Goal: Information Seeking & Learning: Learn about a topic

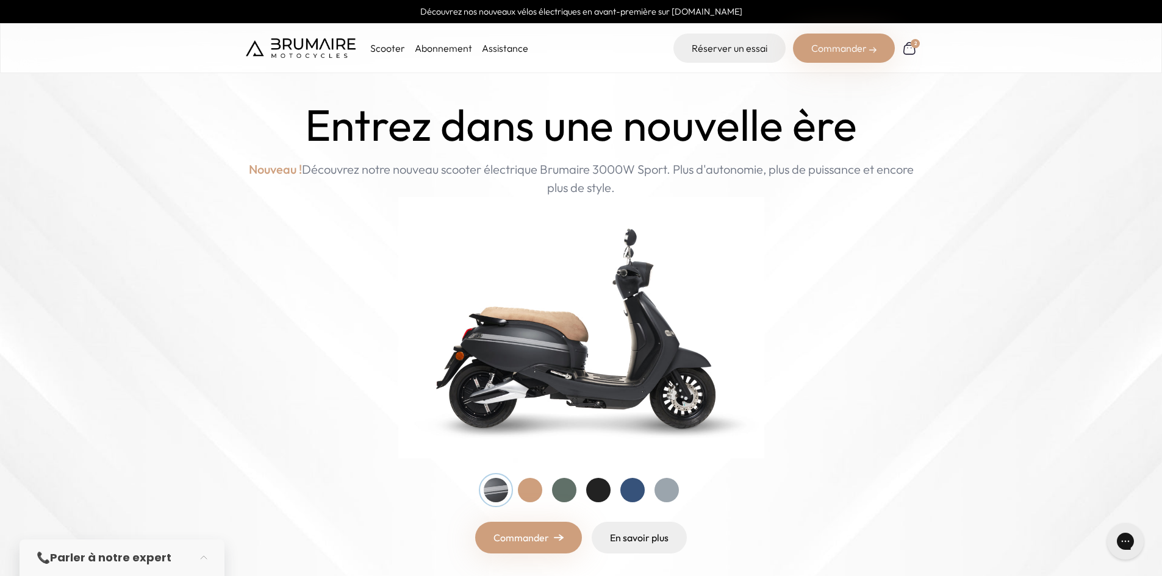
click at [562, 495] on div at bounding box center [564, 490] width 24 height 24
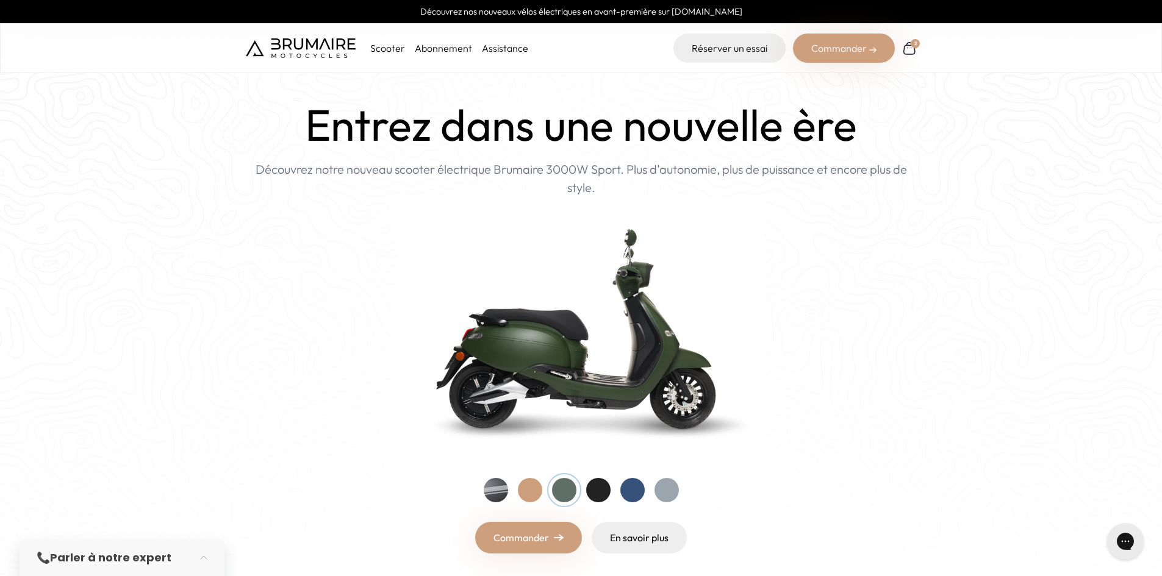
click at [590, 495] on div at bounding box center [598, 490] width 24 height 24
click at [634, 498] on div at bounding box center [632, 490] width 24 height 24
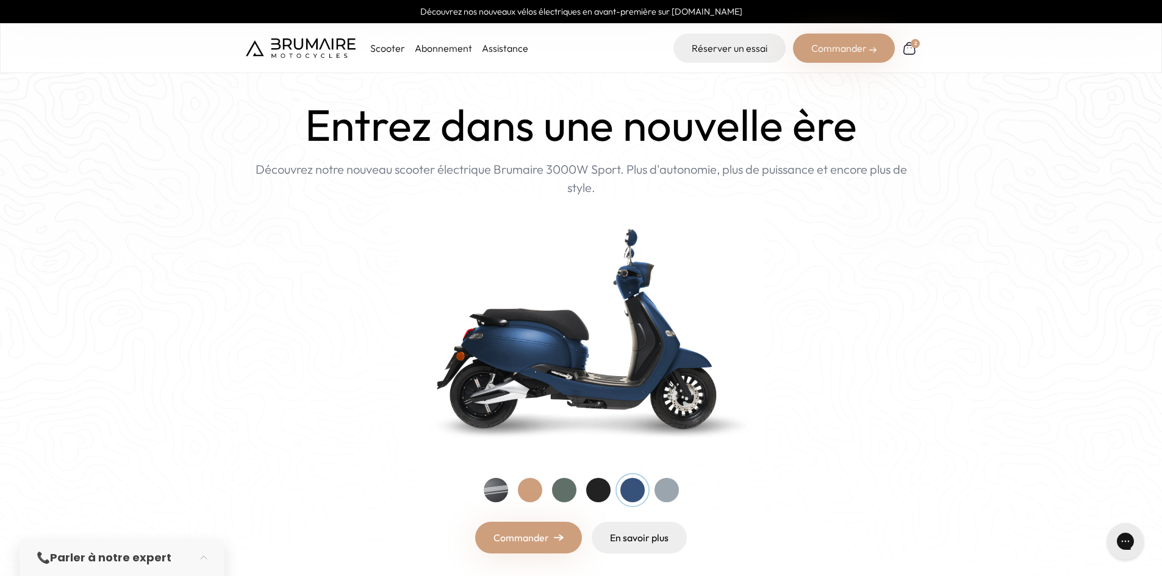
click at [673, 491] on div at bounding box center [666, 490] width 24 height 24
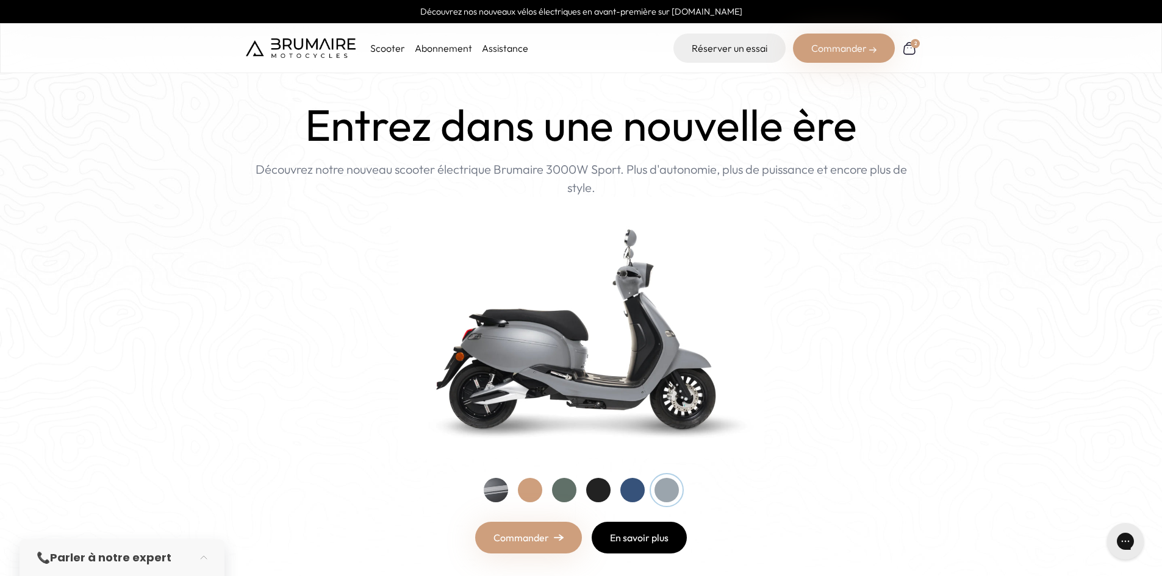
click at [653, 538] on link "En savoir plus" at bounding box center [639, 538] width 95 height 32
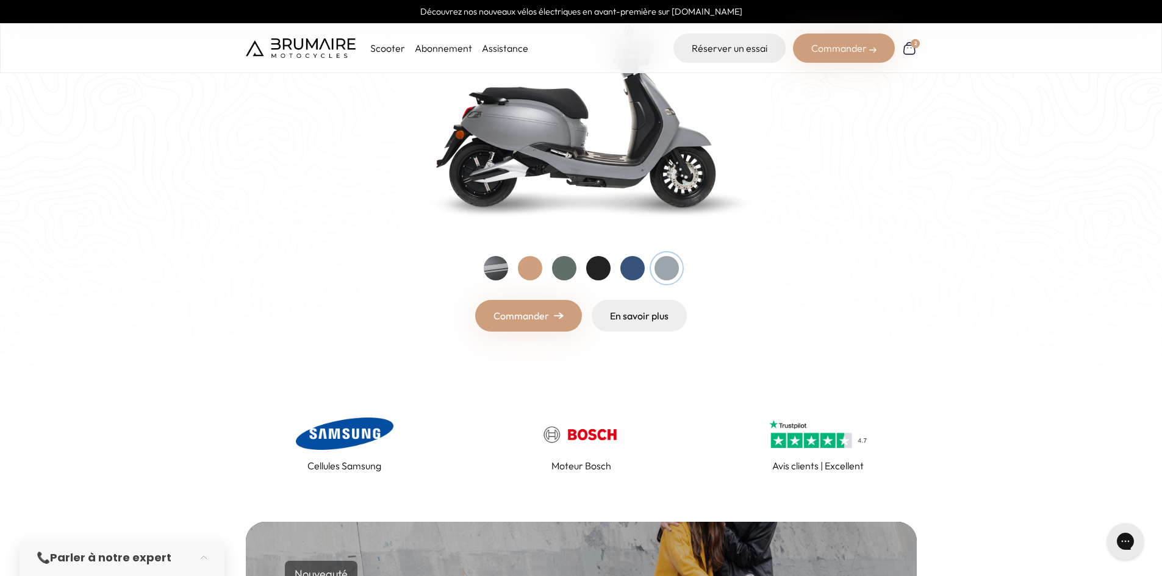
scroll to position [183, 0]
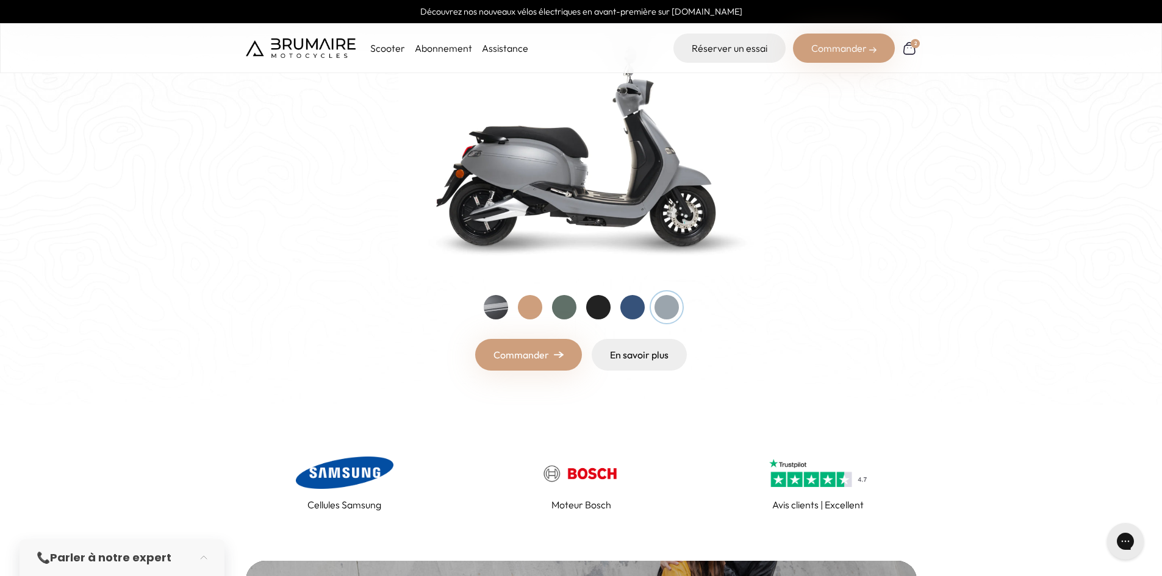
click at [491, 301] on div at bounding box center [496, 307] width 24 height 24
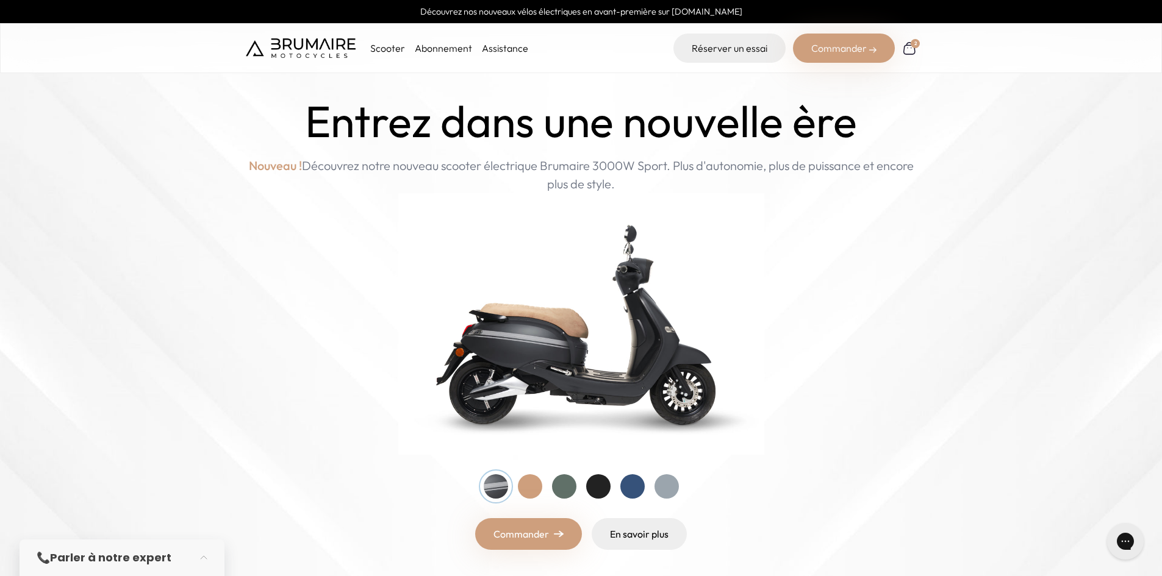
scroll to position [0, 0]
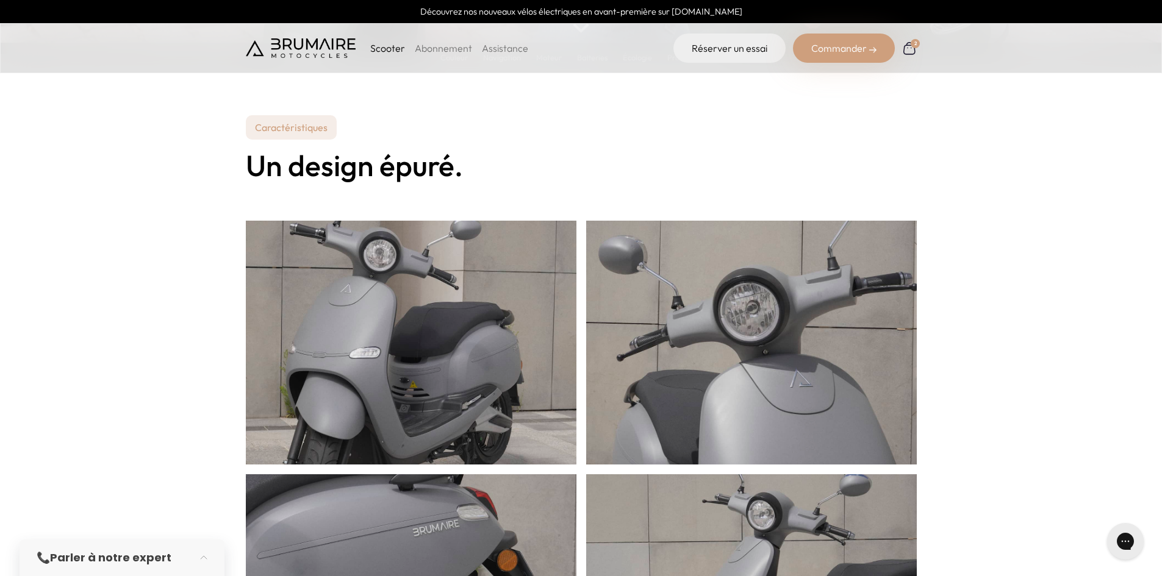
scroll to position [488, 0]
